Goal: Task Accomplishment & Management: Complete application form

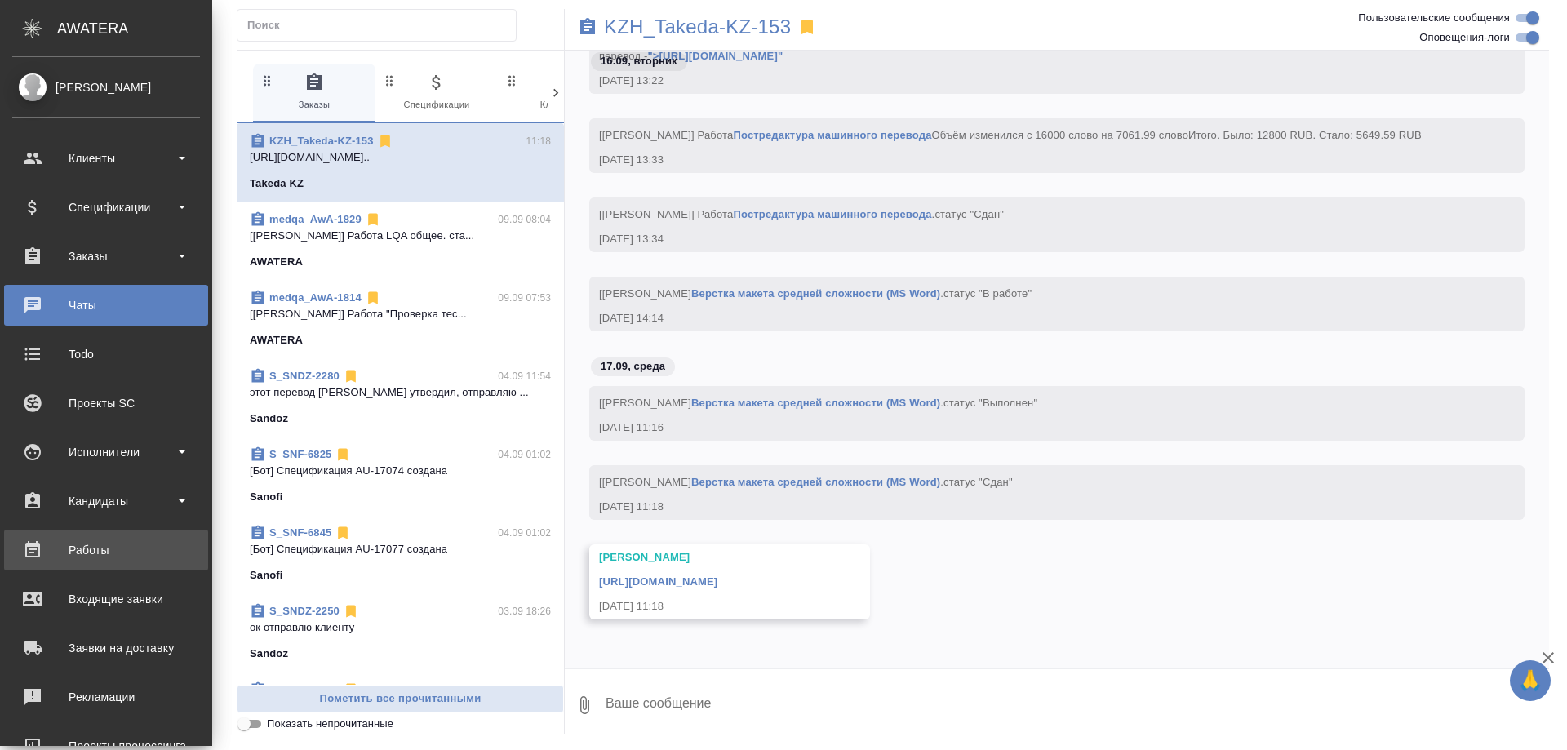
scroll to position [143, 0]
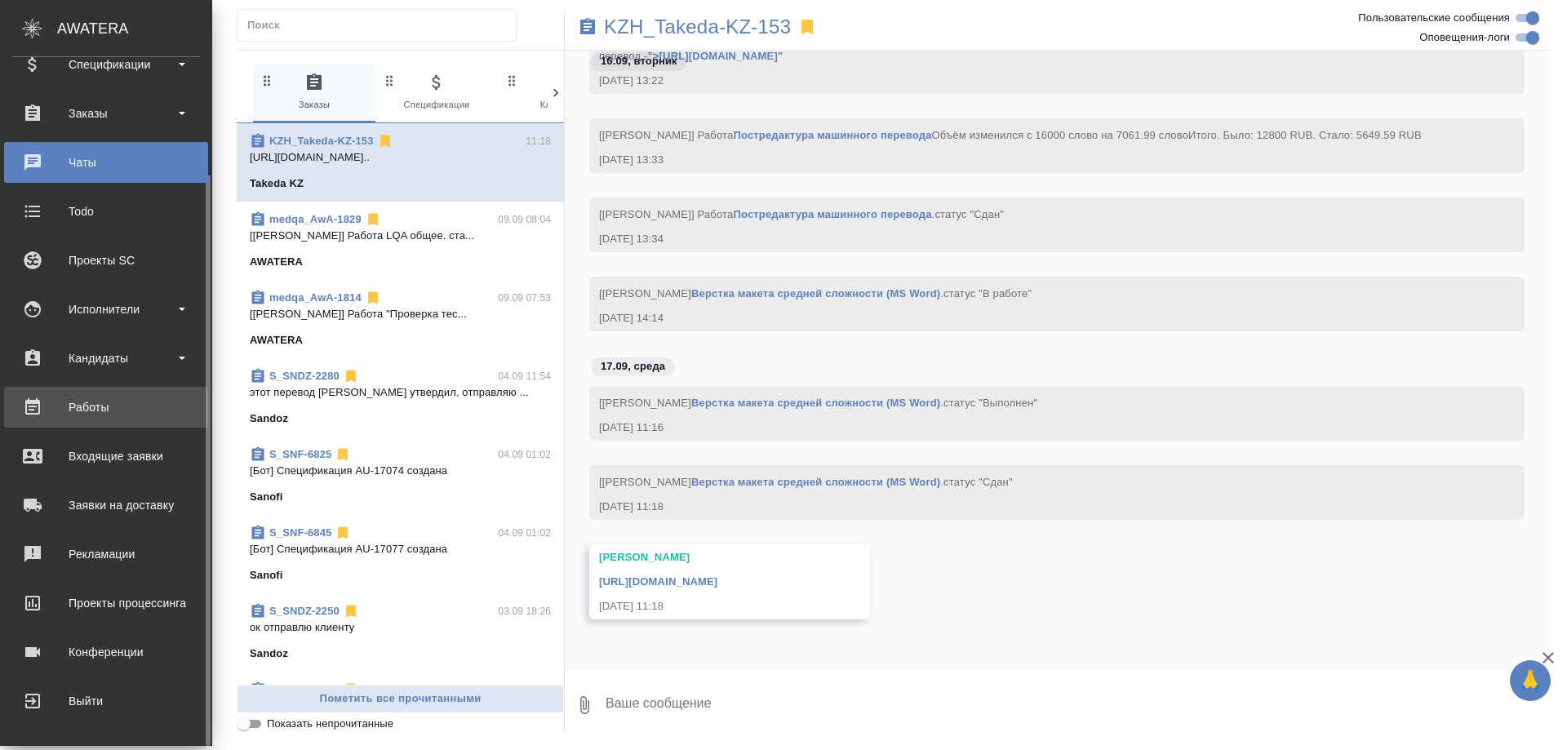
click at [69, 410] on div "Работы" at bounding box center [106, 407] width 188 height 24
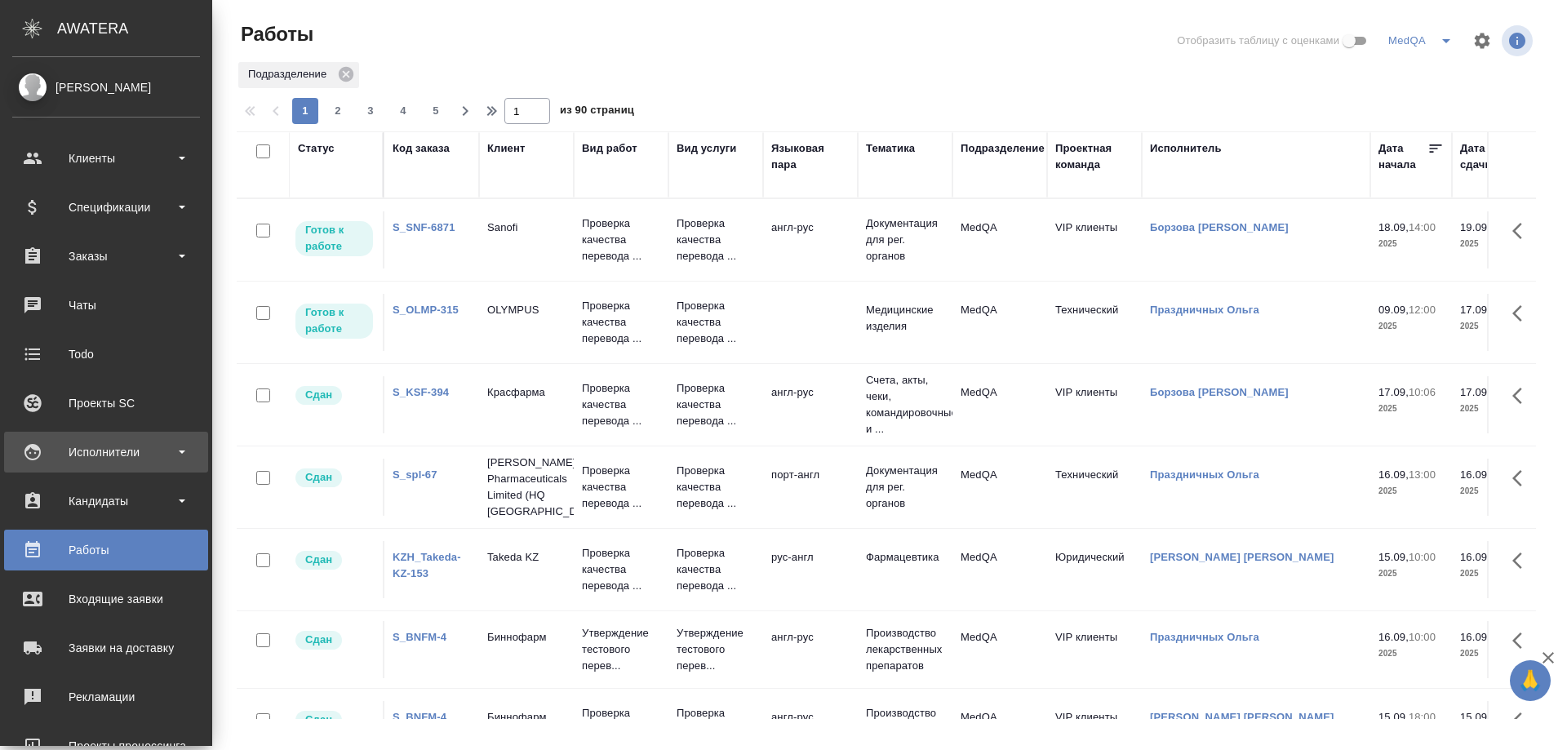
scroll to position [143, 0]
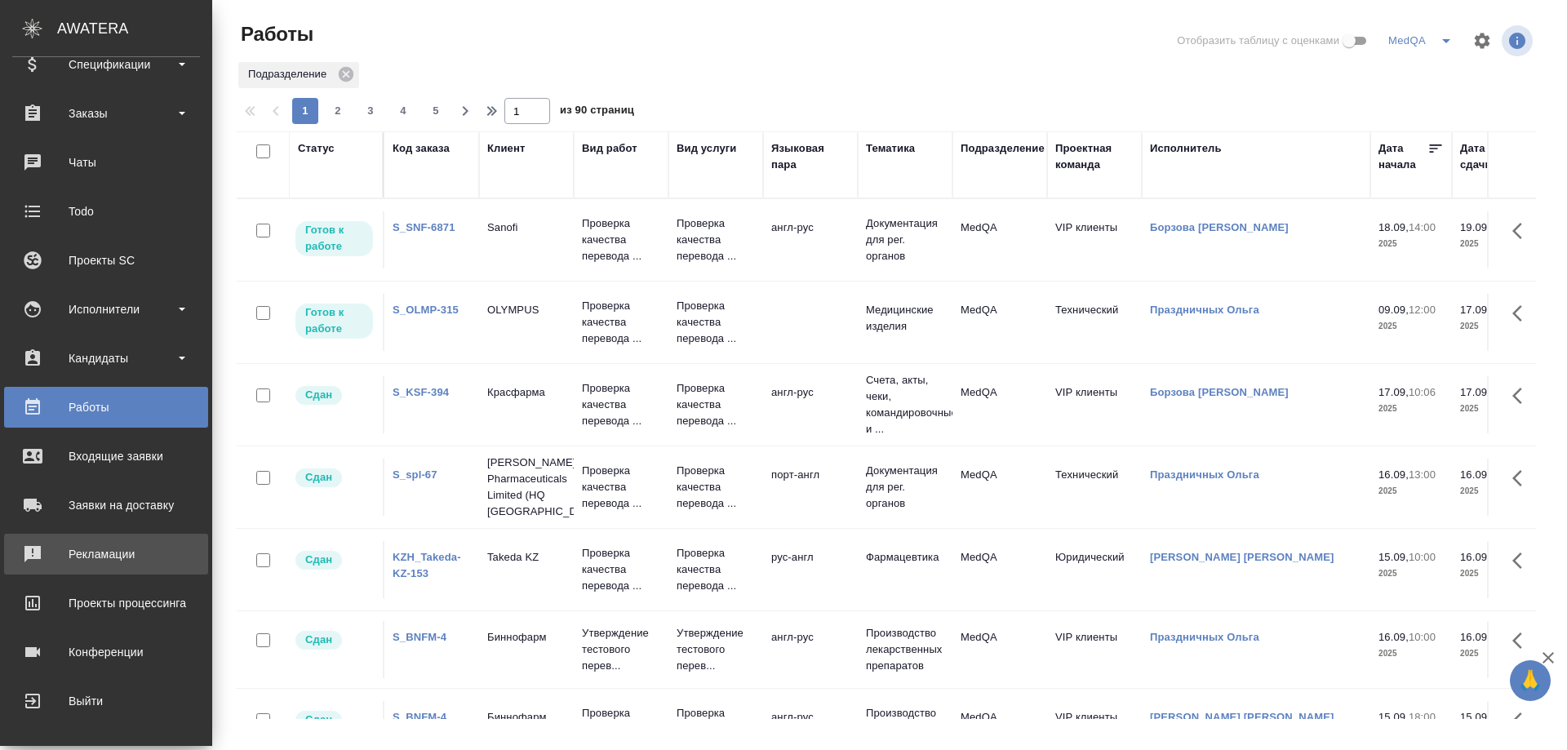
click at [95, 549] on div "Рекламации" at bounding box center [106, 554] width 188 height 24
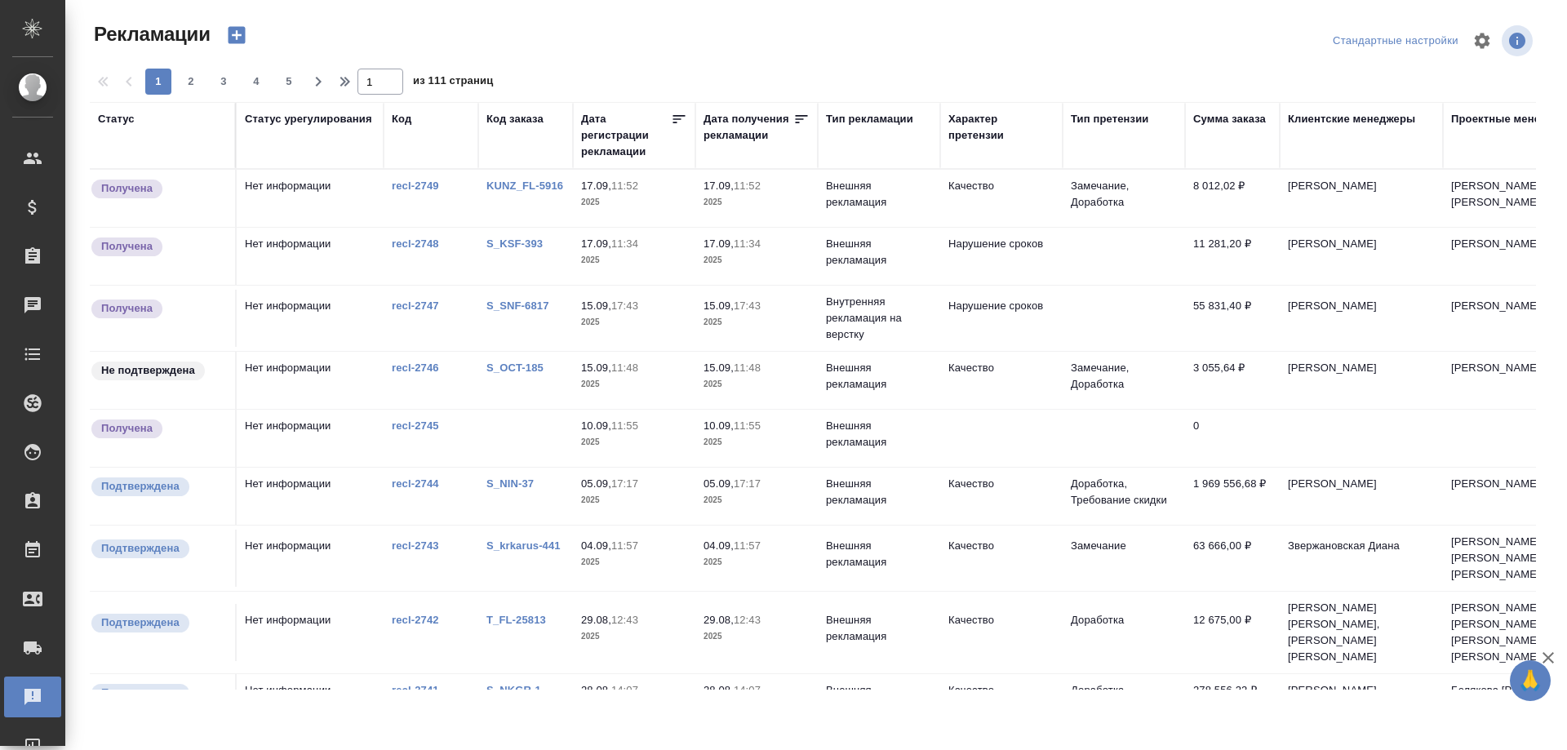
click at [502, 247] on link "S_KSF-393" at bounding box center [514, 243] width 56 height 12
click at [540, 543] on link "S_krkarus-441" at bounding box center [523, 545] width 74 height 12
click at [505, 239] on link "S_KSF-393" at bounding box center [514, 243] width 56 height 12
click at [503, 306] on link "S_SNF-6817" at bounding box center [517, 305] width 63 height 12
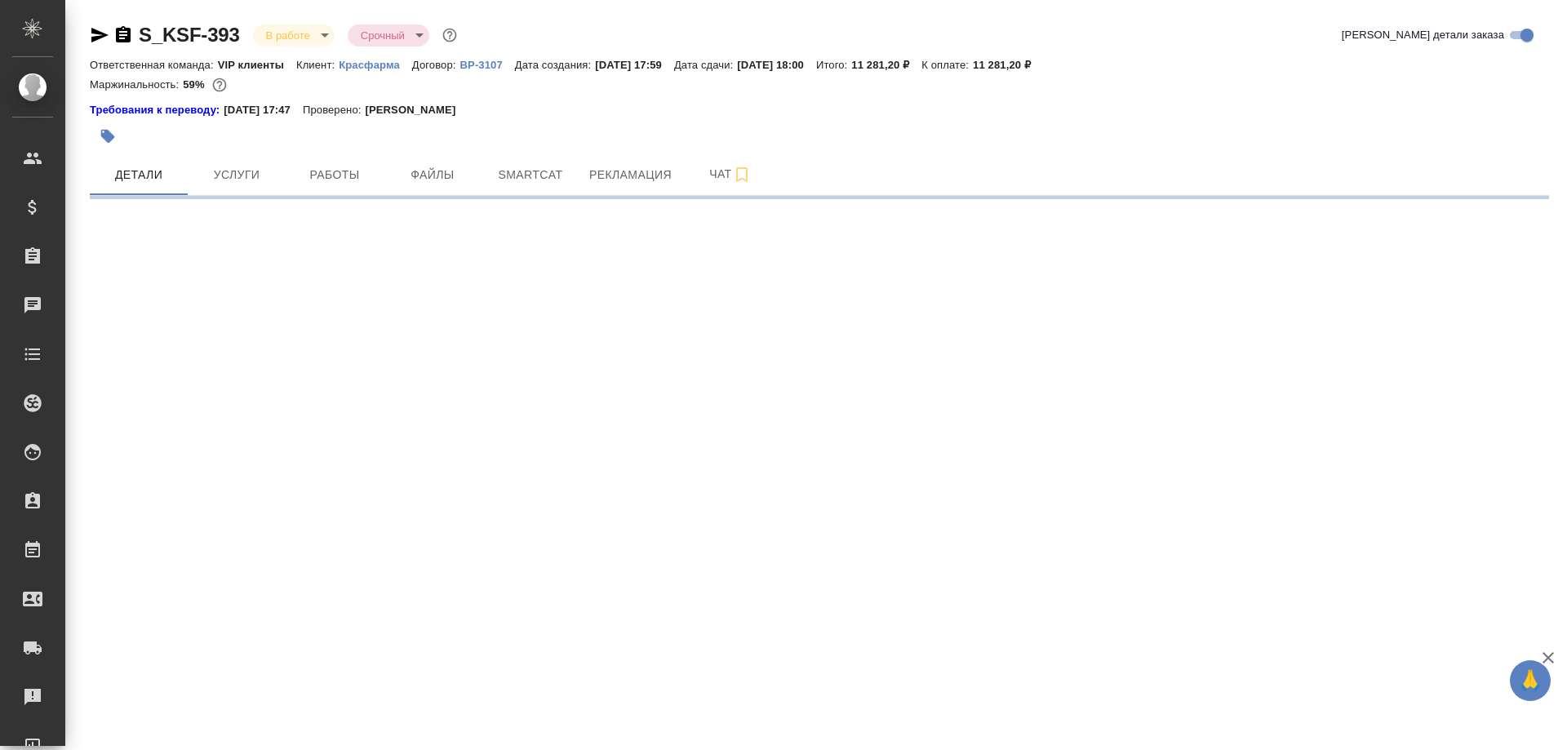
select select "RU"
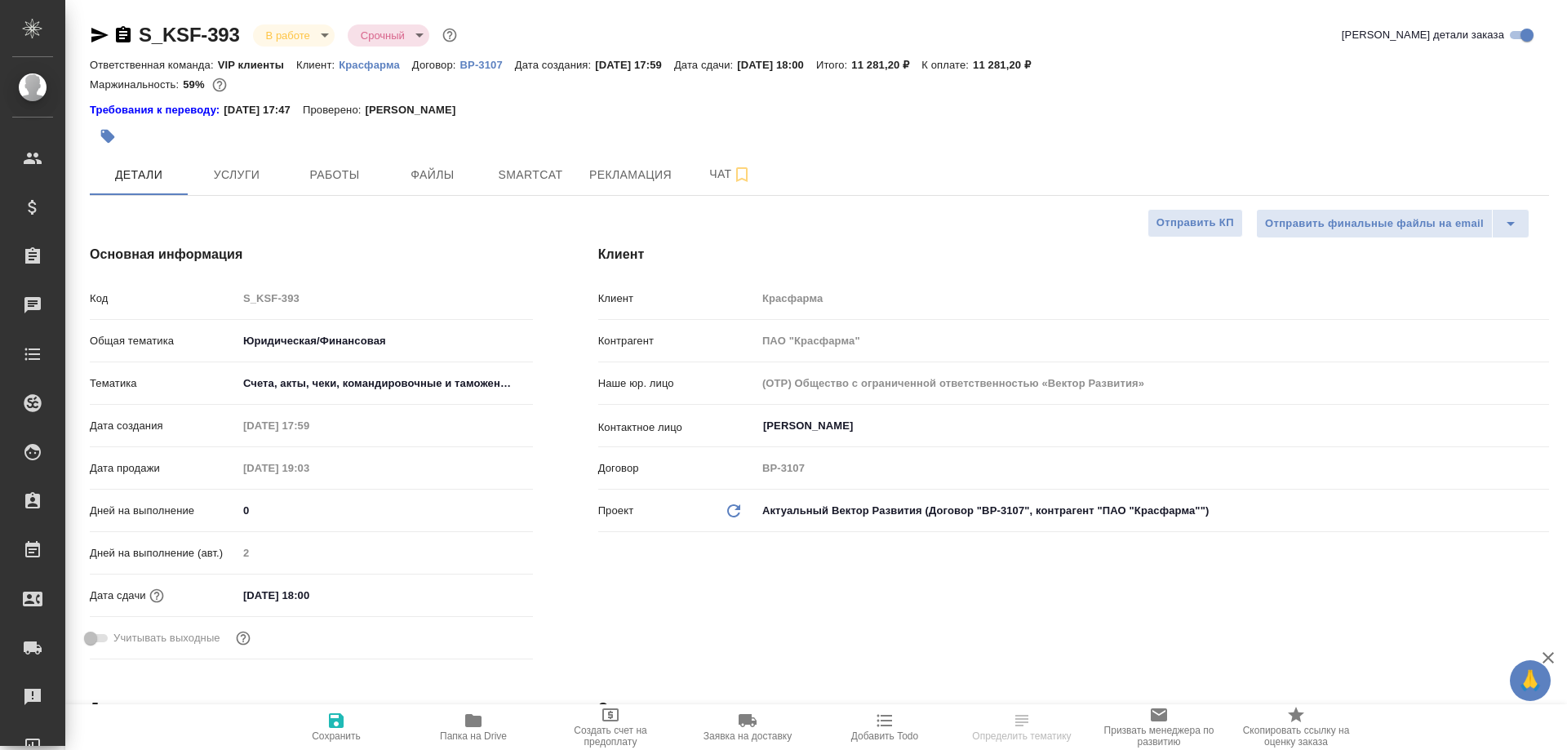
type textarea "x"
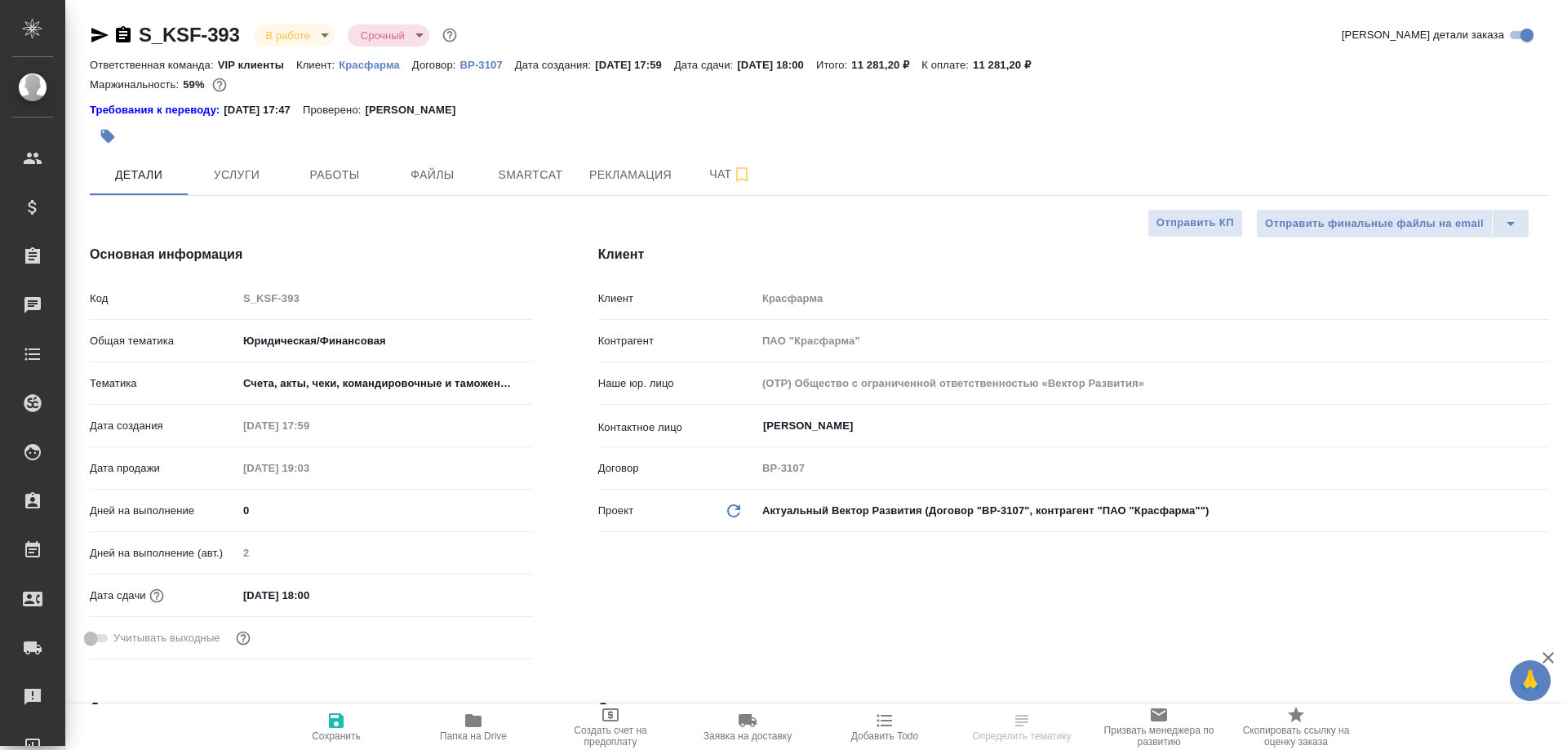
type textarea "x"
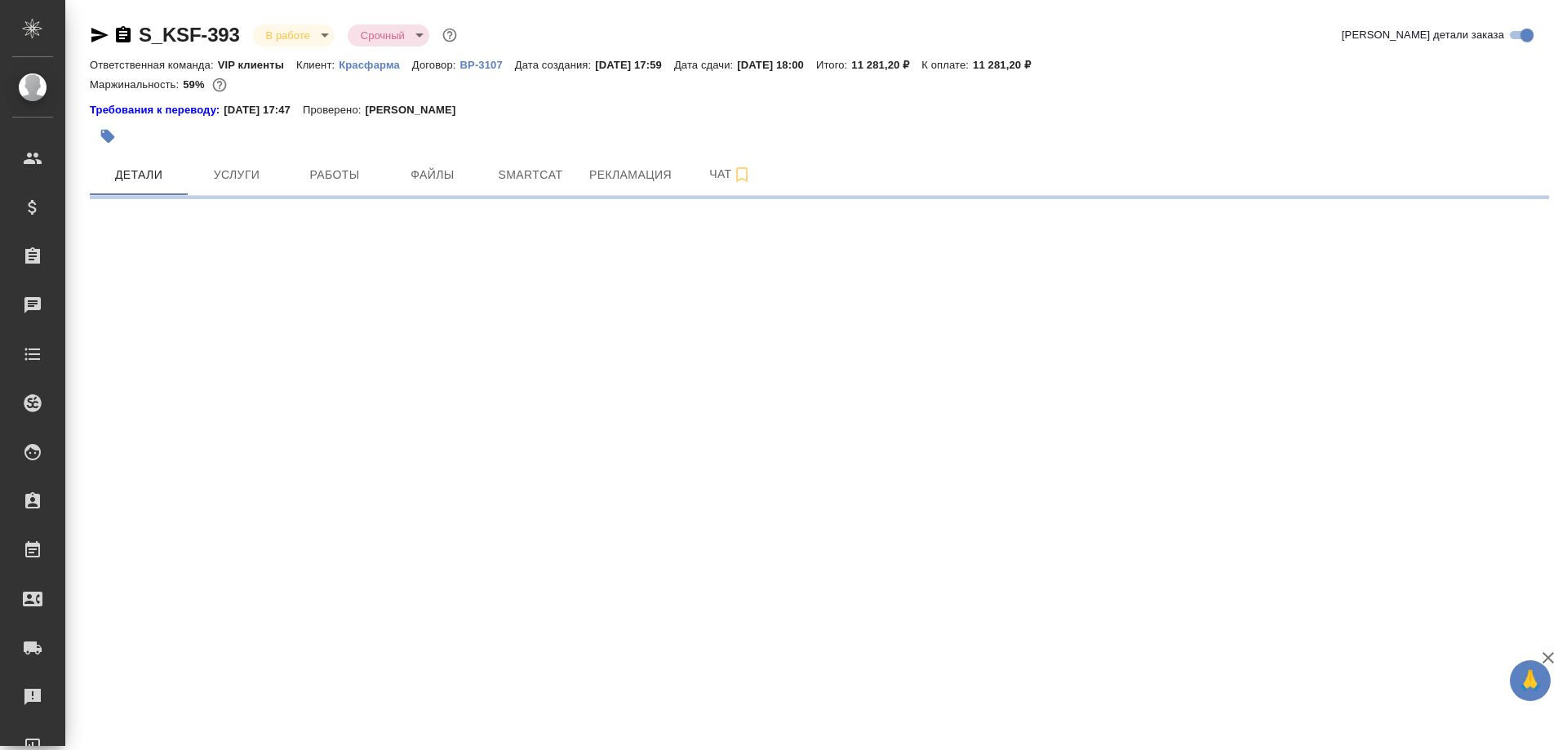
select select "RU"
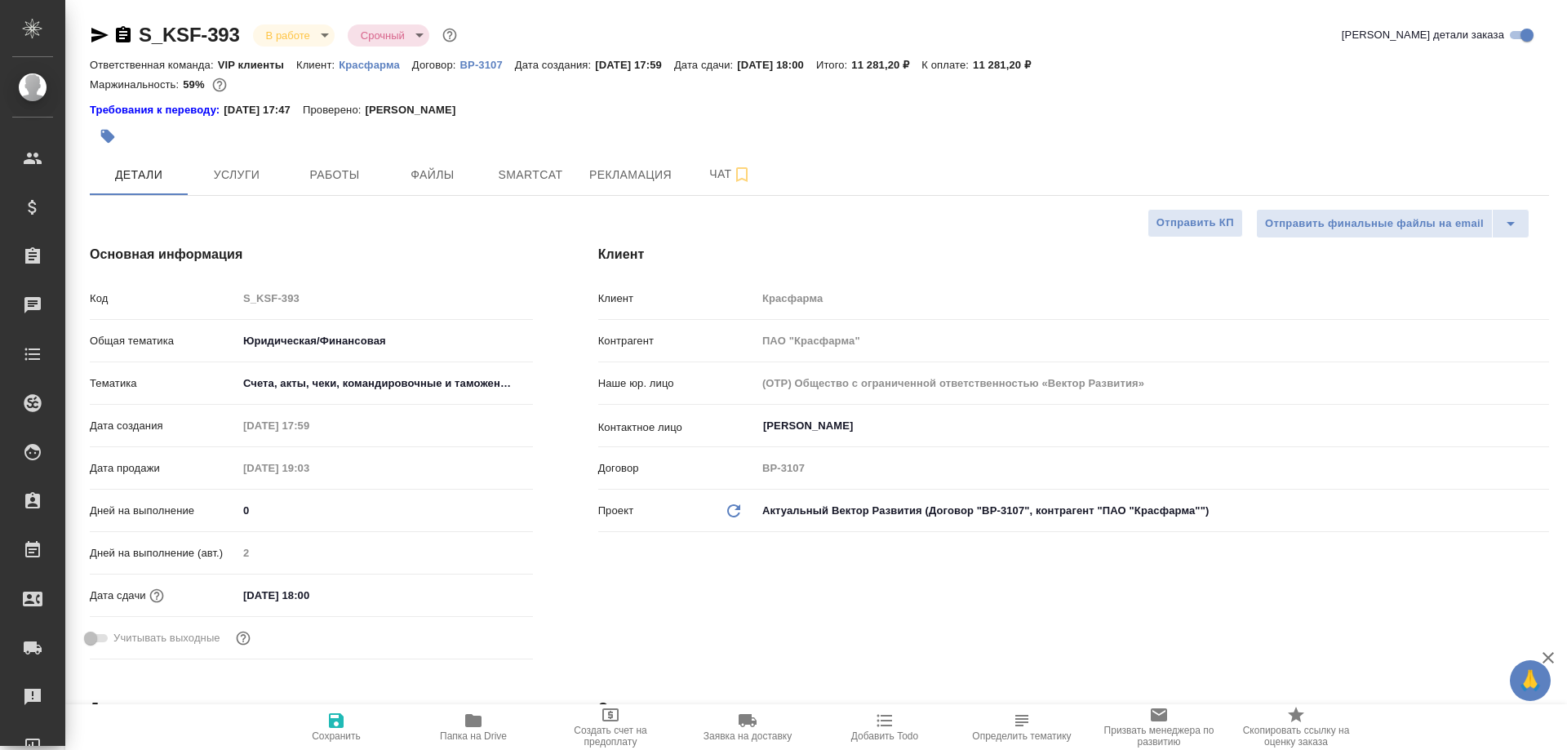
type textarea "x"
click at [319, 180] on span "Работы" at bounding box center [334, 175] width 78 height 20
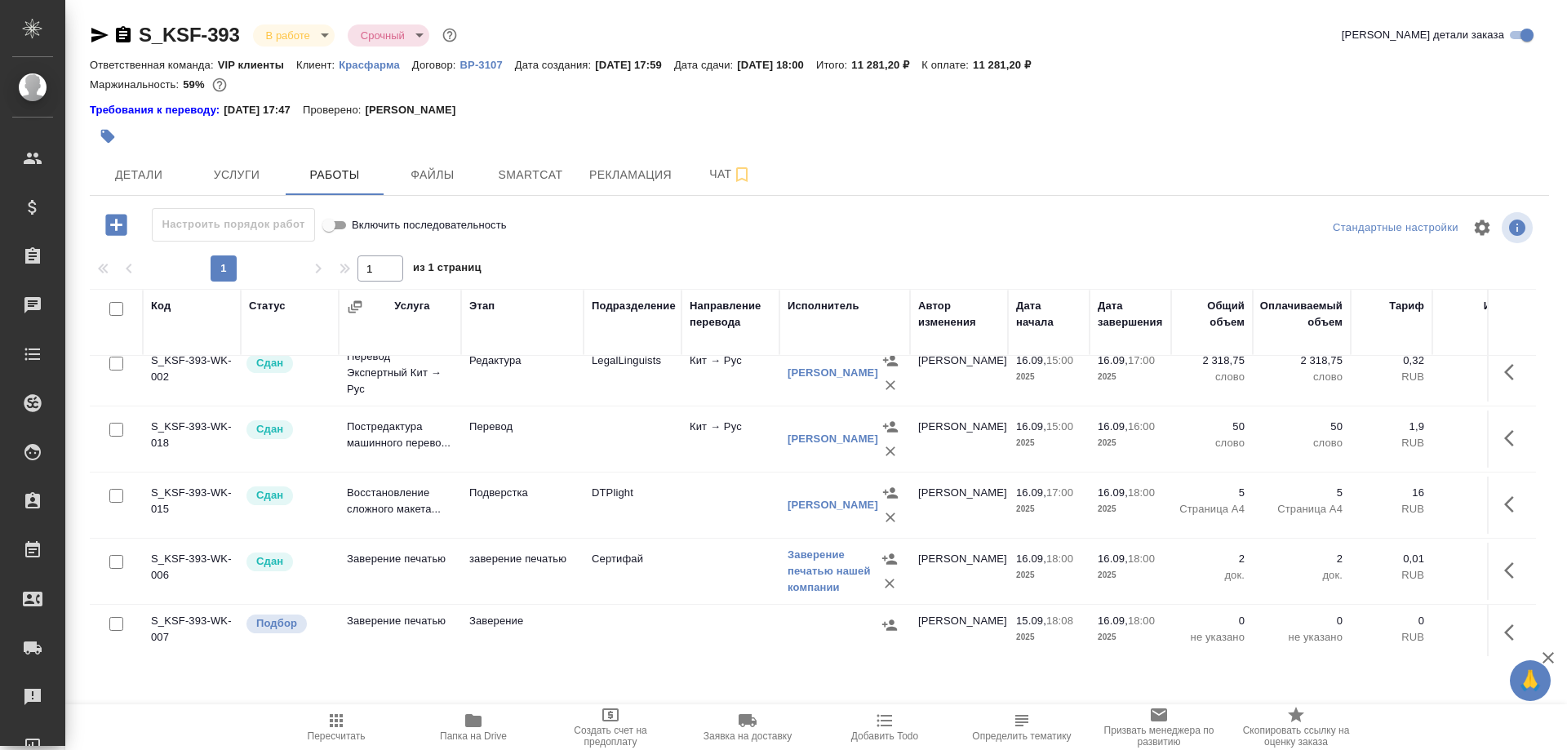
scroll to position [233, 0]
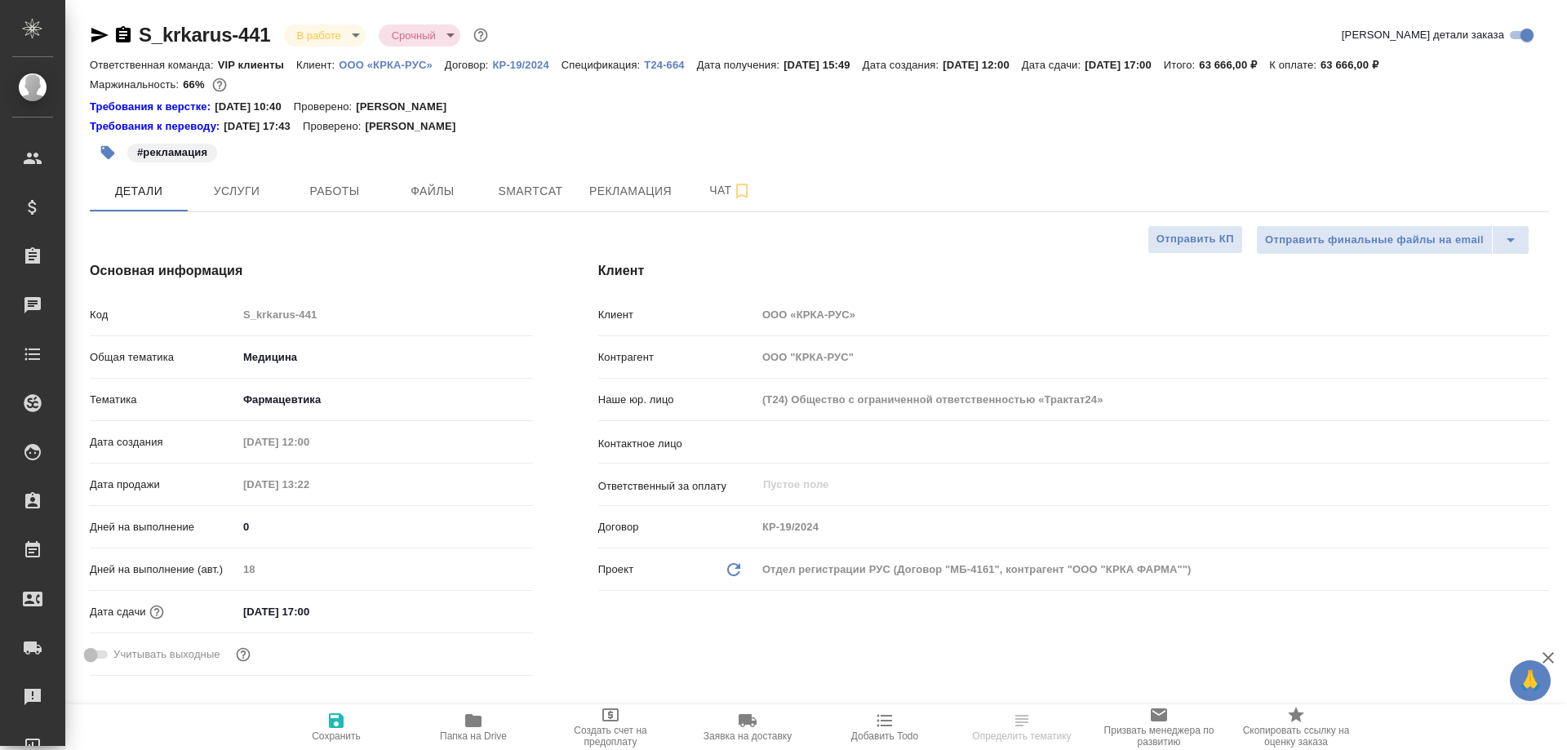
select select "RU"
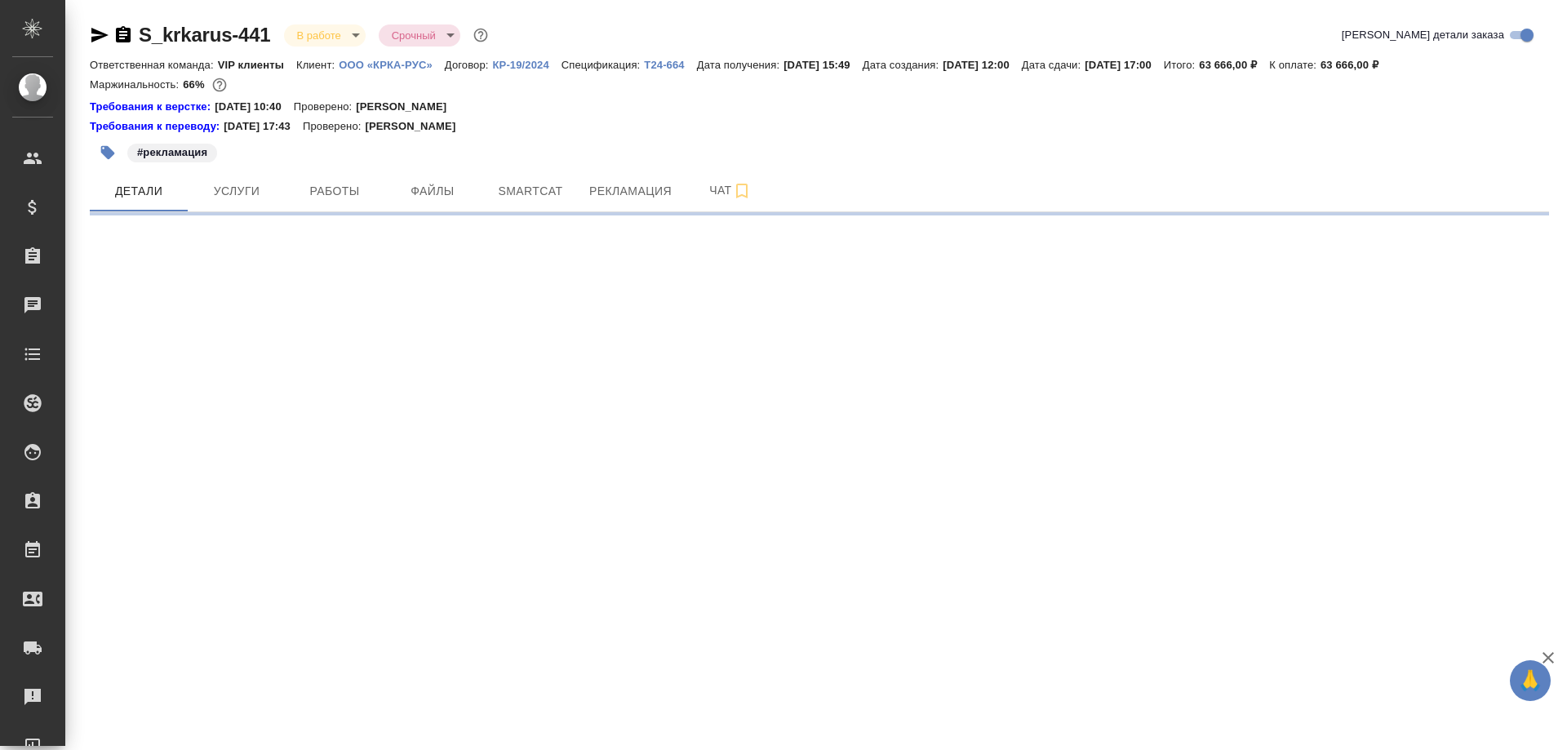
select select "RU"
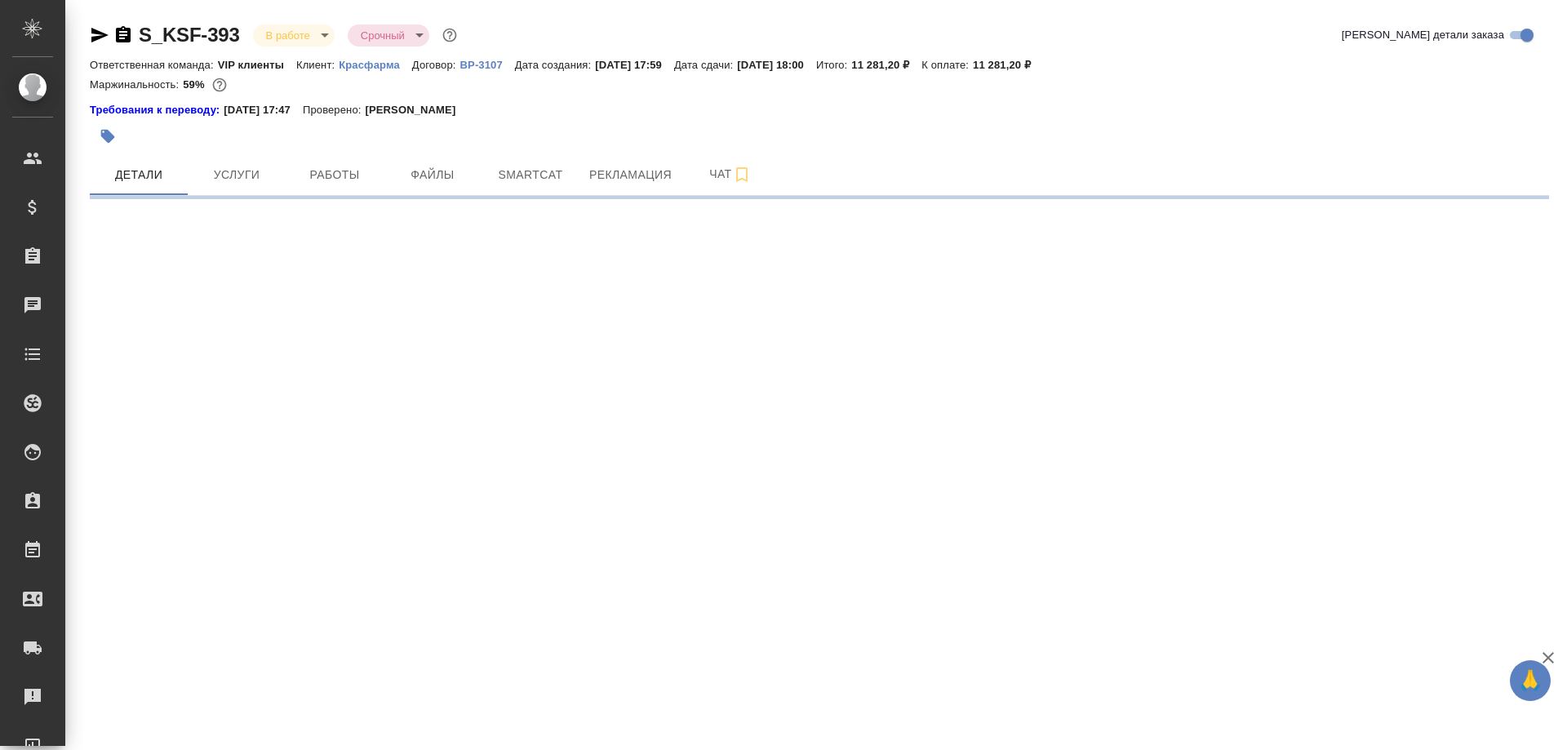
select select "RU"
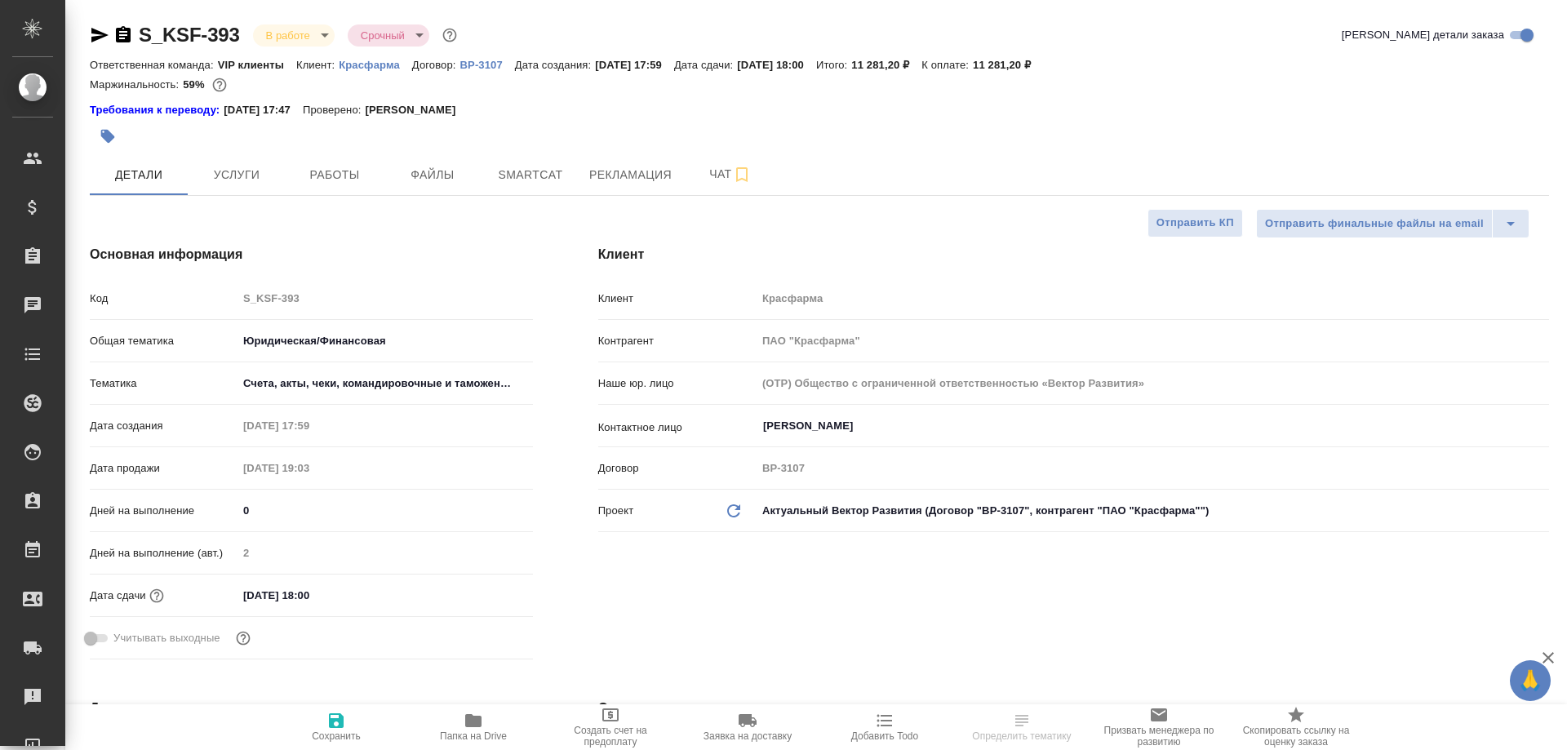
type textarea "x"
select select "RU"
type textarea "x"
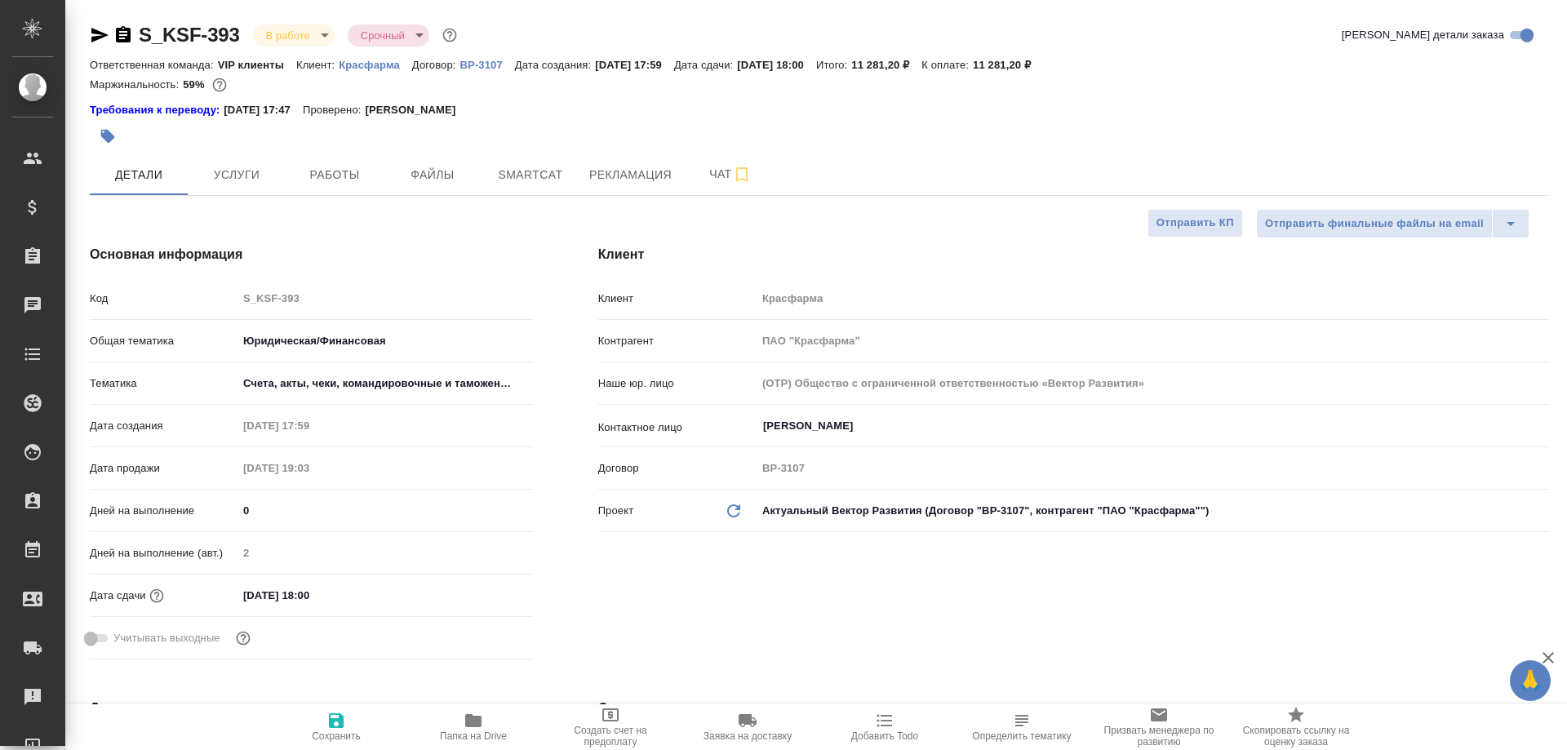
type textarea "x"
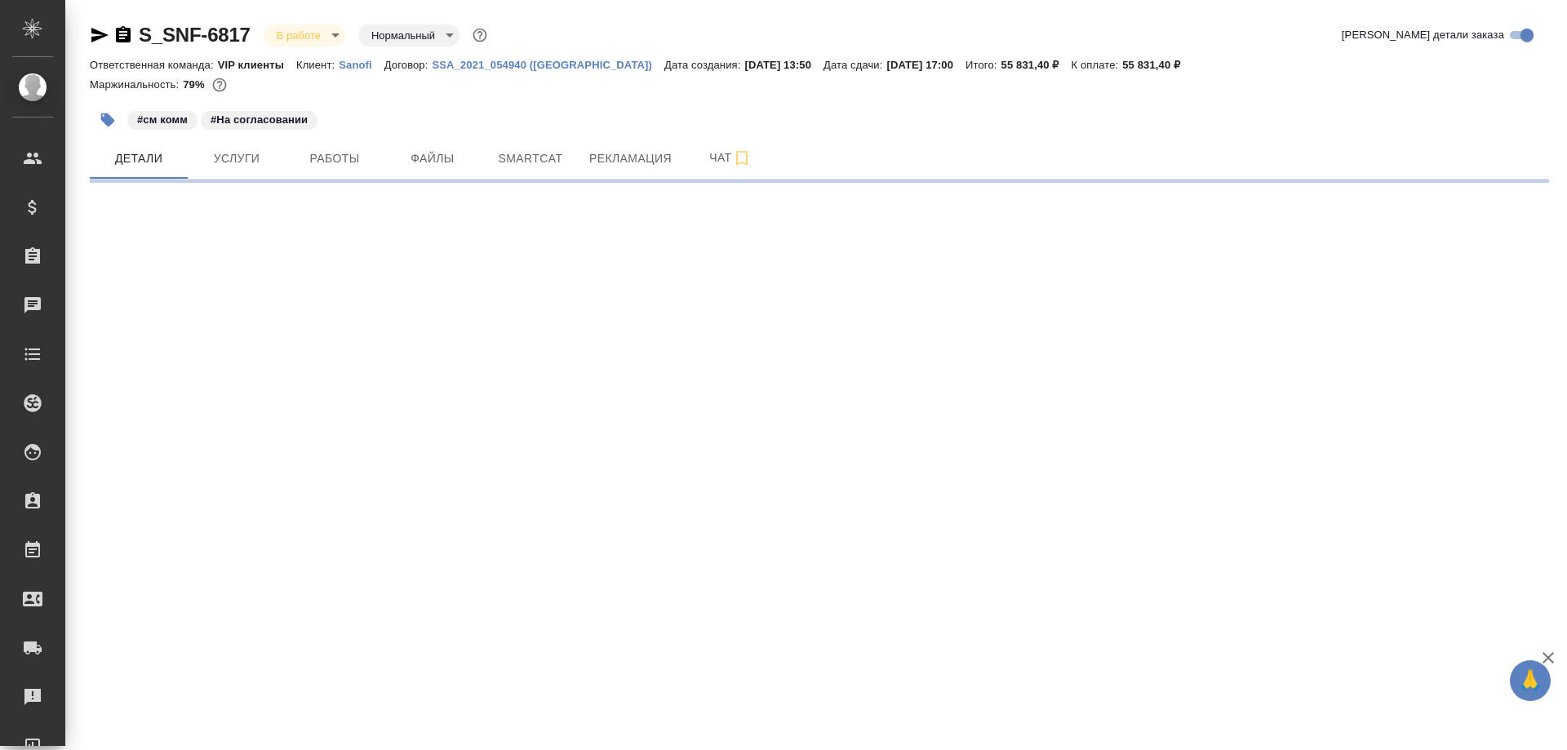
select select "RU"
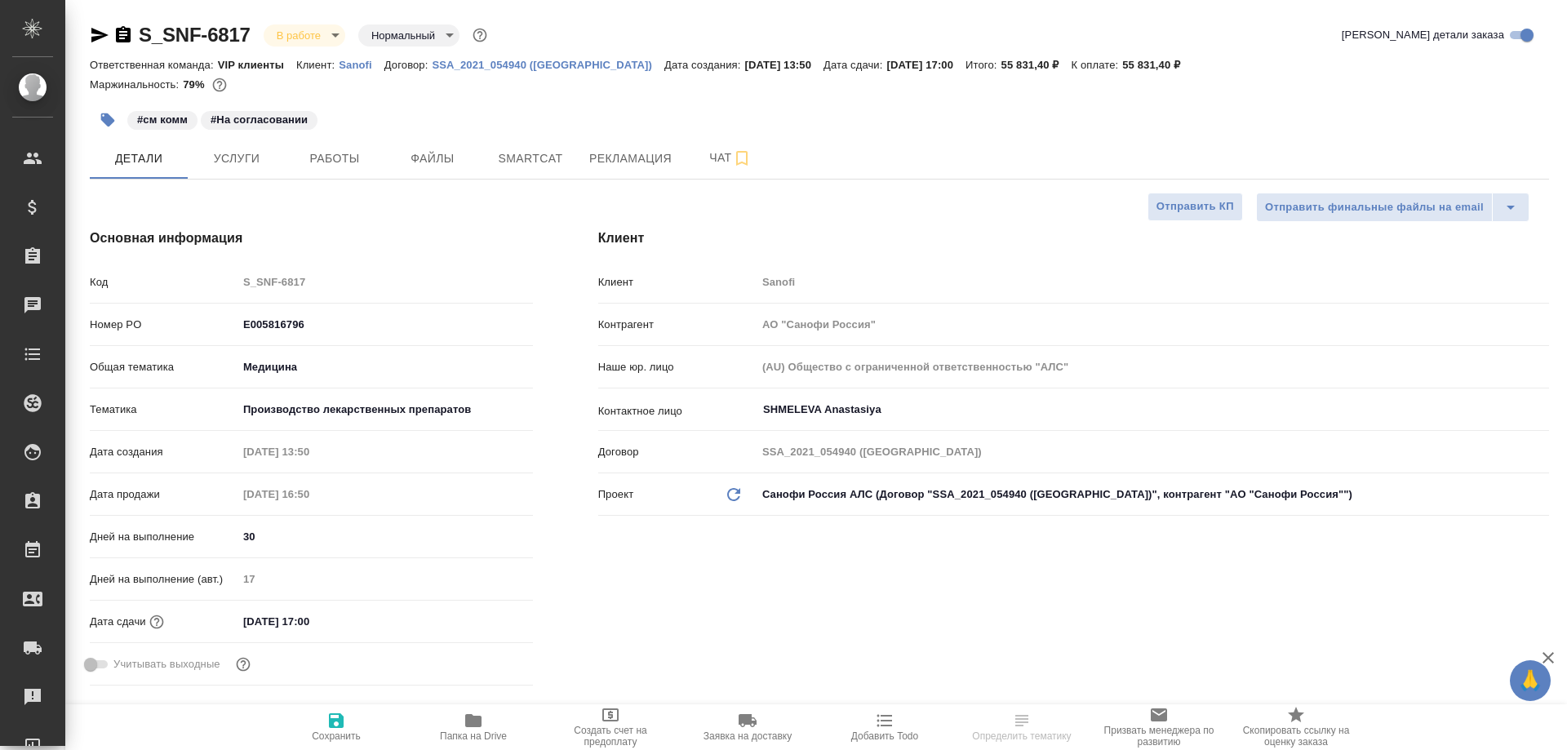
type textarea "x"
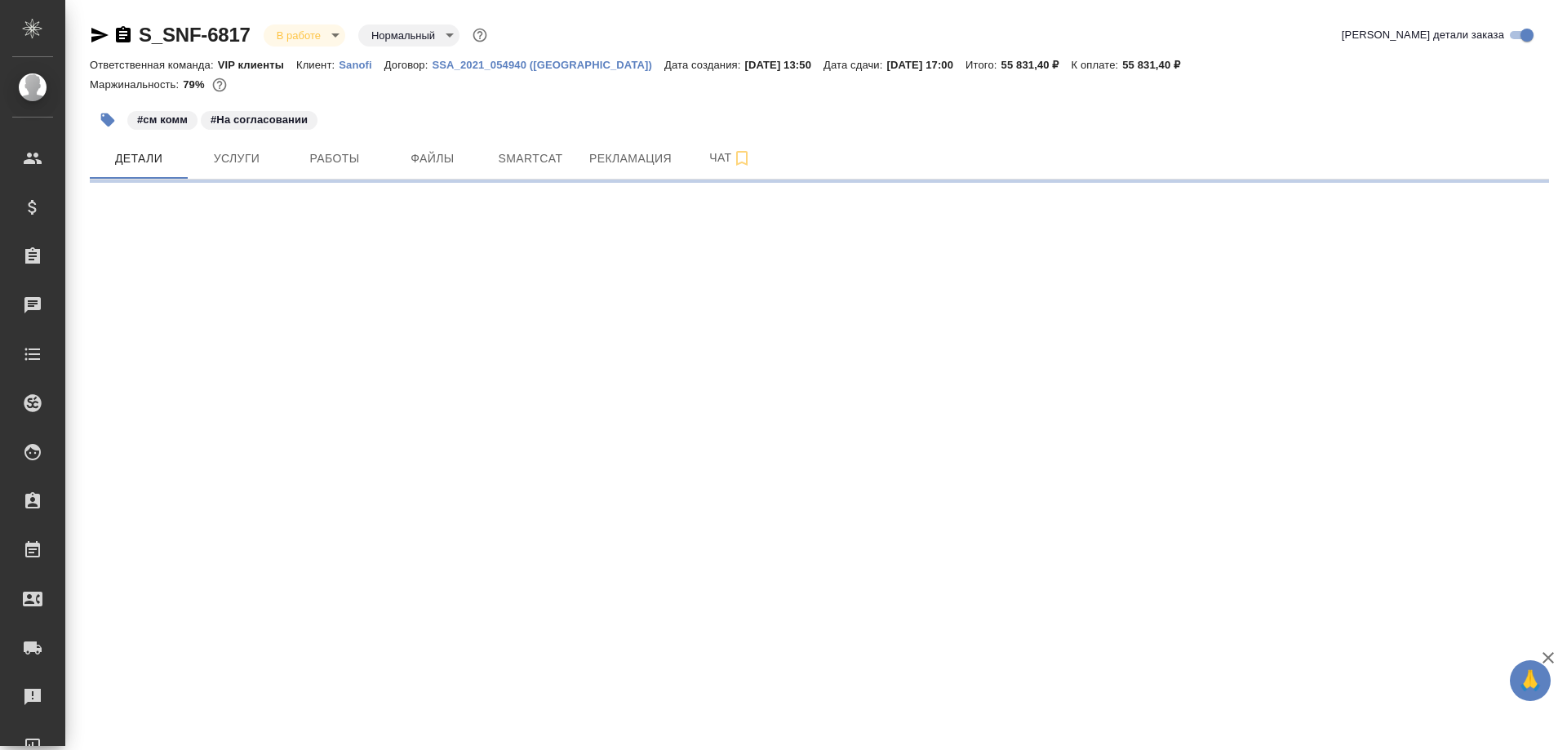
select select "RU"
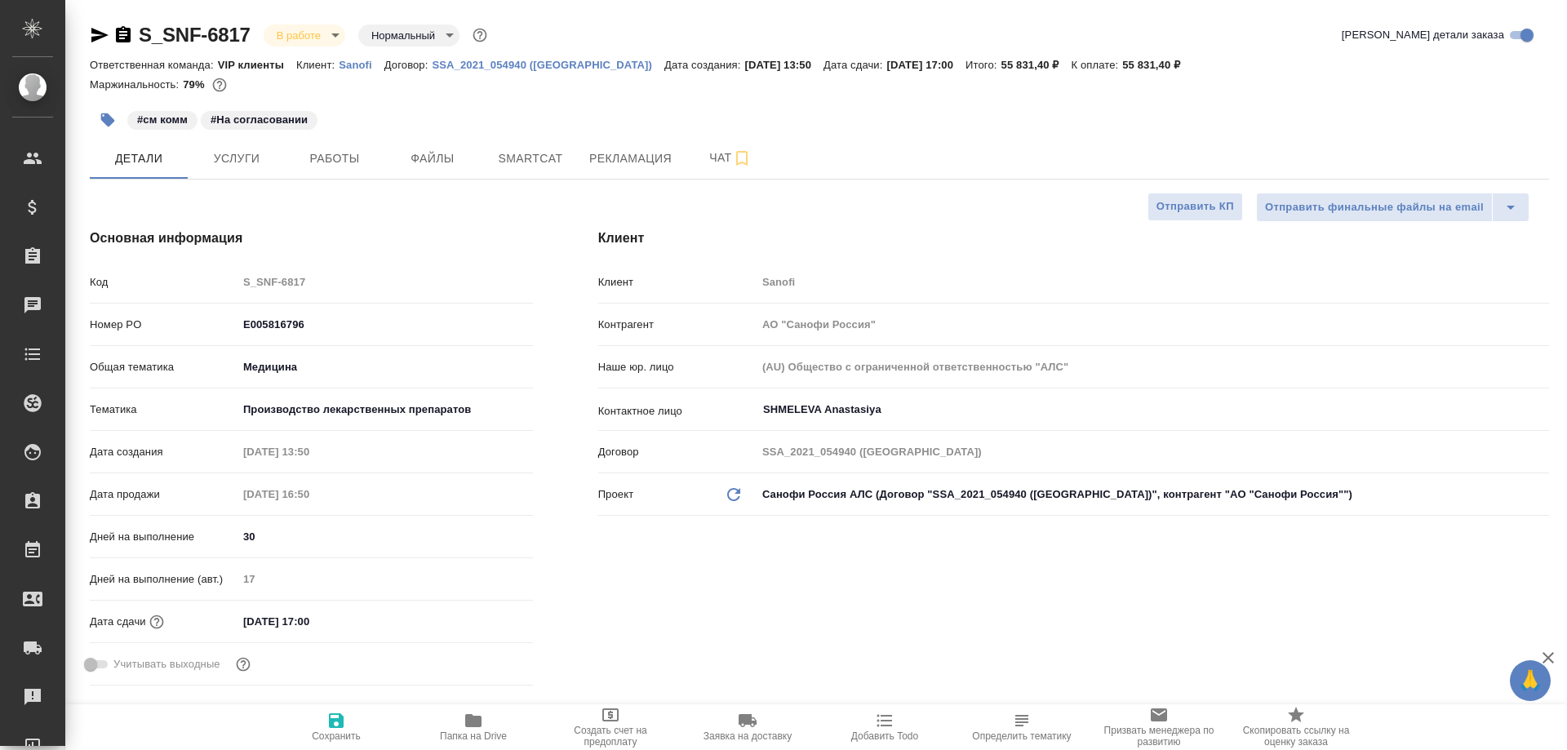
type textarea "x"
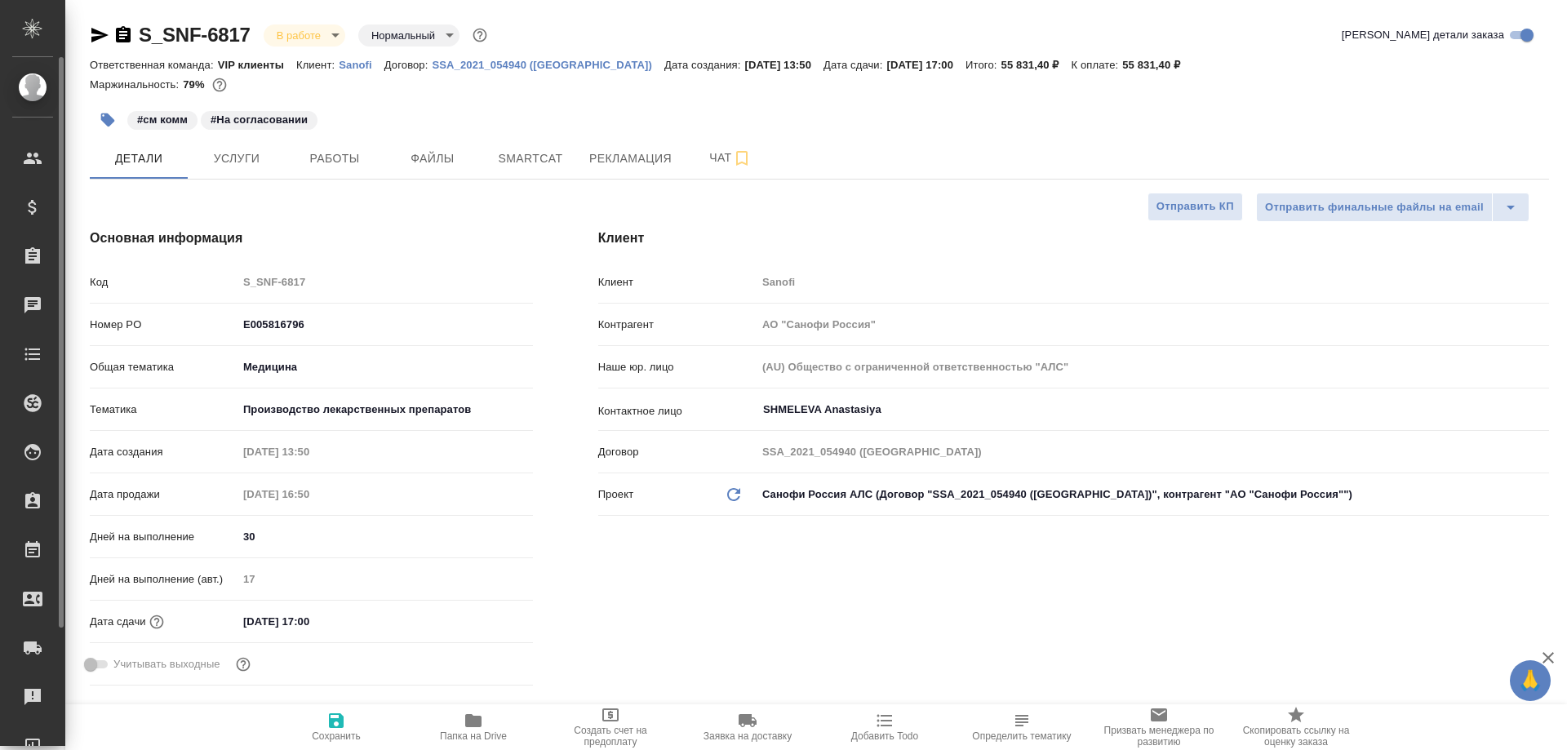
type textarea "x"
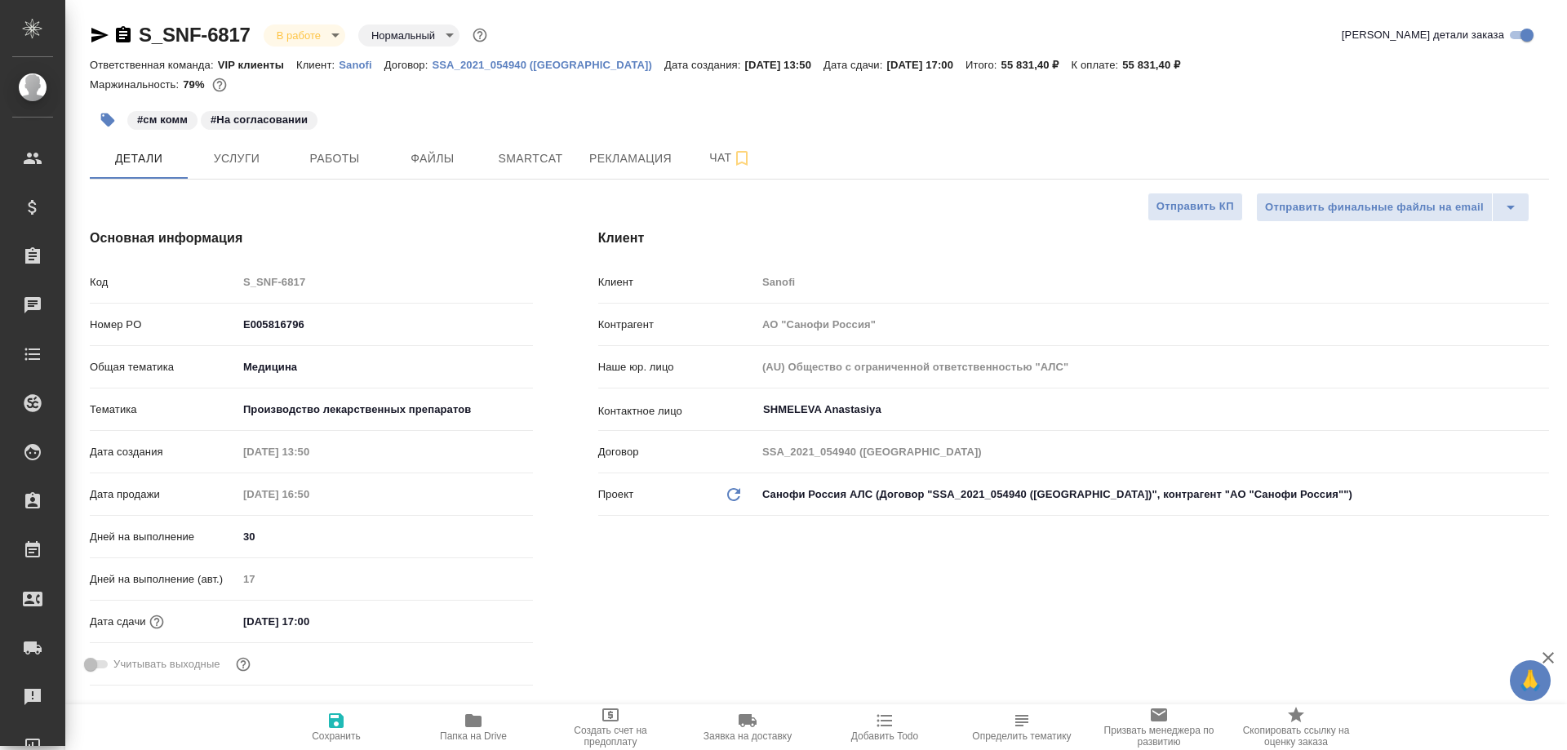
type textarea "x"
